Goal: Task Accomplishment & Management: Manage account settings

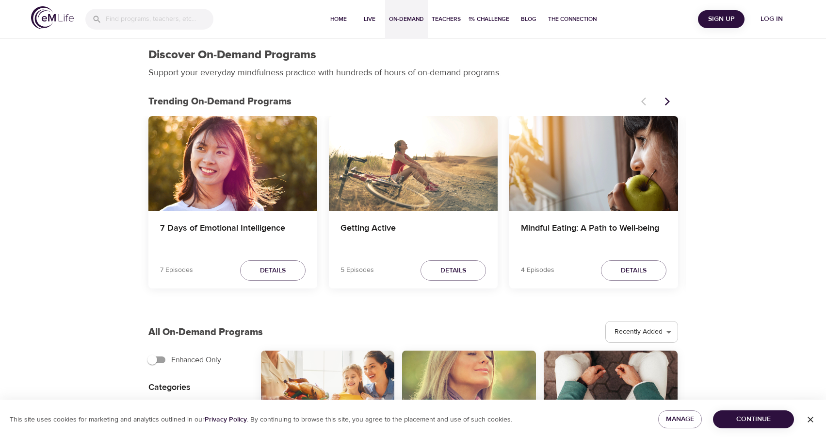
select select "recent"
click at [765, 24] on span "Log in" at bounding box center [771, 19] width 39 height 12
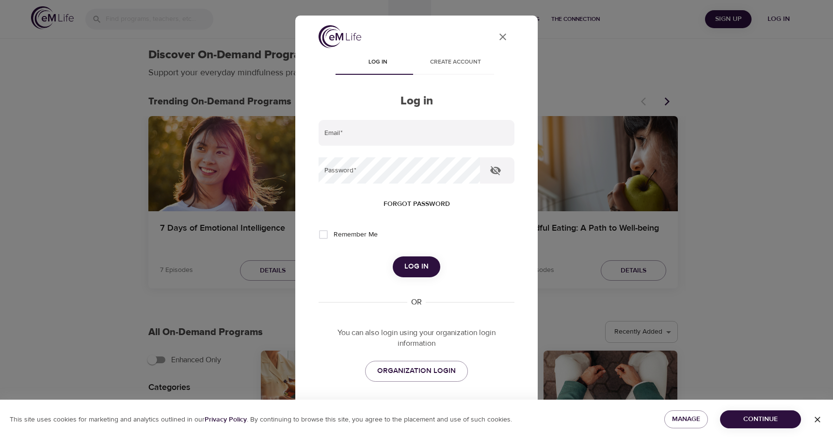
type input "crhausfeld@yahoo.com"
click at [417, 280] on div "Email   * crhausfeld@yahoo.com Password   * Forgot password Remember Me Log in …" at bounding box center [417, 250] width 196 height 261
click at [414, 268] on span "Log in" at bounding box center [417, 266] width 24 height 13
select select "recommended"
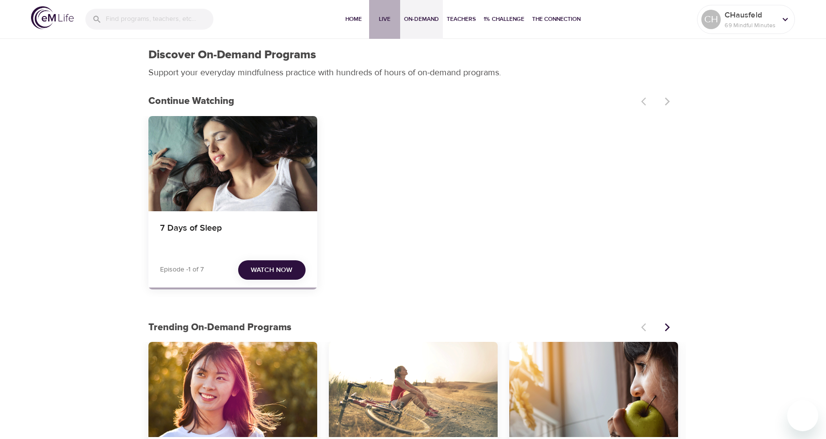
click at [389, 13] on button "Live" at bounding box center [384, 19] width 31 height 39
